Goal: Task Accomplishment & Management: Manage account settings

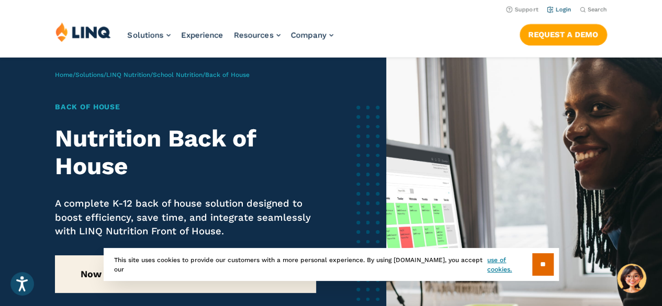
click at [566, 6] on link "Login" at bounding box center [559, 9] width 25 height 7
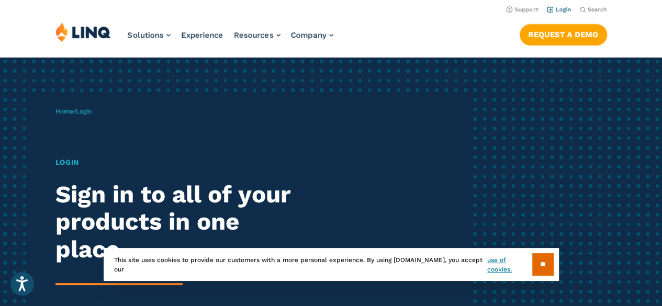
click at [562, 11] on link "Login" at bounding box center [559, 9] width 25 height 7
click at [561, 13] on link "Login" at bounding box center [559, 9] width 25 height 7
